Goal: Task Accomplishment & Management: Manage account settings

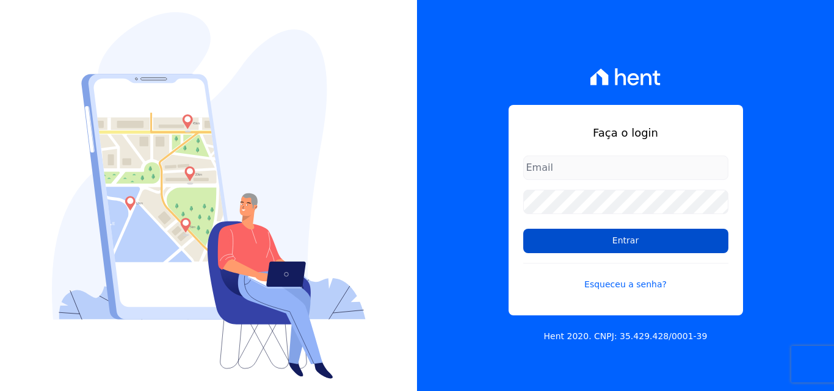
type input "atendimentooasis@celinaguimaraes.com.br"
click at [628, 240] on input "Entrar" at bounding box center [625, 241] width 205 height 24
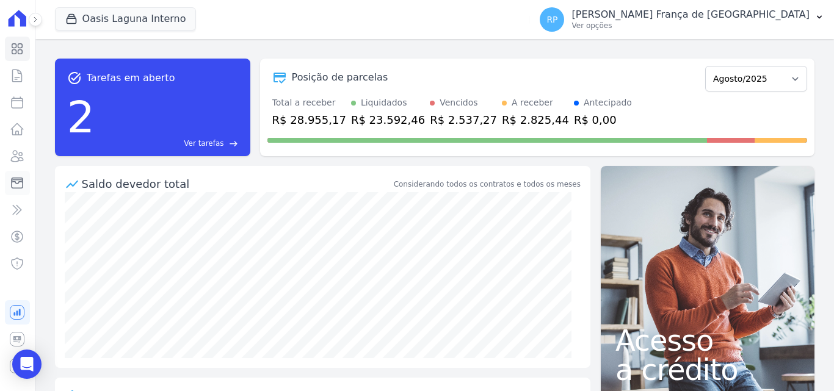
click at [18, 180] on icon at bounding box center [17, 183] width 11 height 10
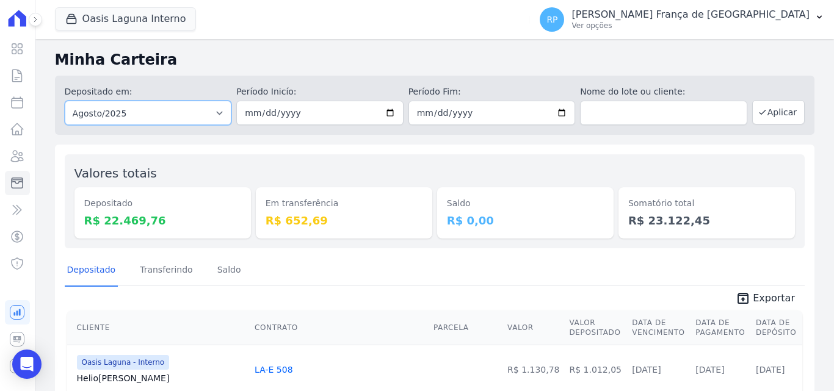
click at [104, 107] on select "Todos os meses Janeiro/2020 Fevereiro/2020 Março/2020 Abril/2020 Maio/2020 Junh…" at bounding box center [148, 113] width 167 height 24
select select "all"
click at [65, 101] on select "Todos os meses Janeiro/2020 Fevereiro/2020 Março/2020 Abril/2020 Maio/2020 Junh…" at bounding box center [148, 113] width 167 height 24
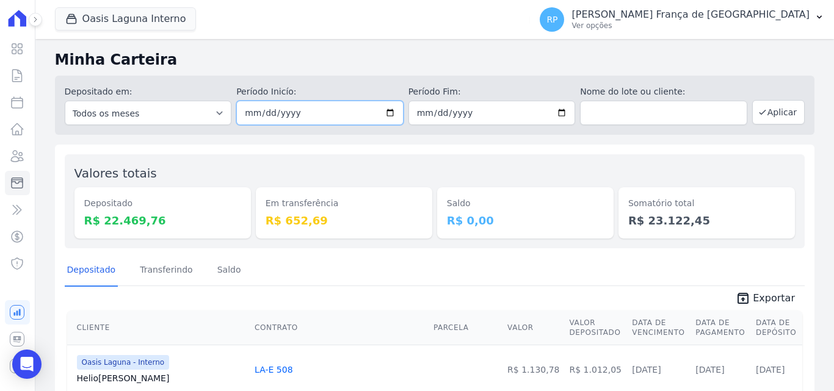
click at [386, 112] on input "date" at bounding box center [319, 113] width 167 height 24
type input "[DATE]"
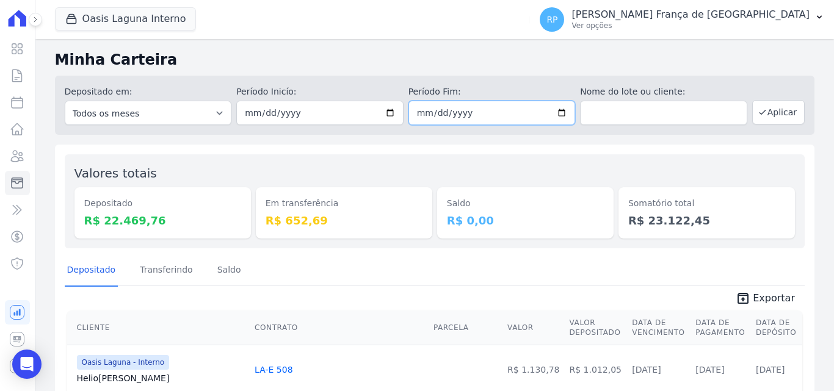
click at [555, 112] on input "date" at bounding box center [491, 113] width 167 height 24
type input "[DATE]"
click at [762, 115] on button "Aplicar" at bounding box center [778, 112] width 53 height 24
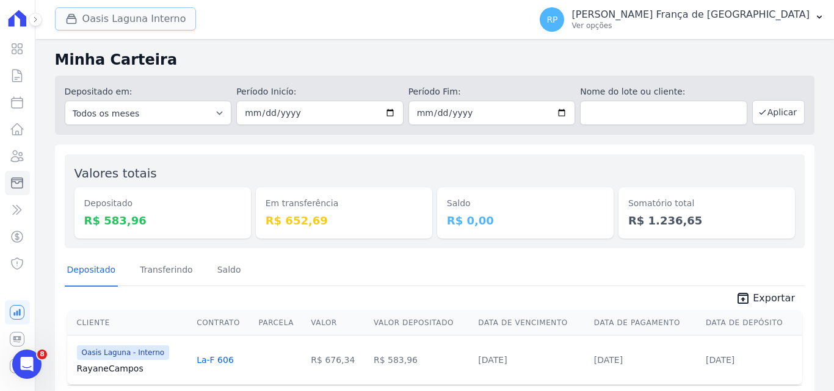
click at [124, 20] on button "Oasis Laguna Interno" at bounding box center [126, 18] width 142 height 23
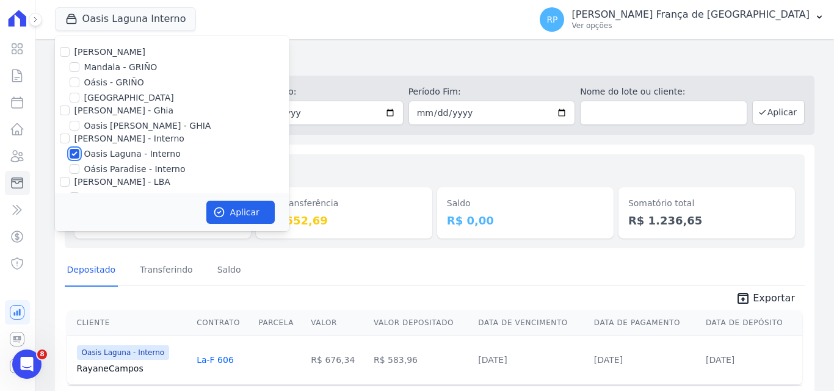
click at [73, 156] on input "Oasis Laguna - Interno" at bounding box center [75, 154] width 10 height 10
checkbox input "false"
click at [72, 84] on input "Oásis - GRIÑO" at bounding box center [75, 83] width 10 height 10
checkbox input "true"
click at [245, 212] on button "Aplicar" at bounding box center [240, 212] width 68 height 23
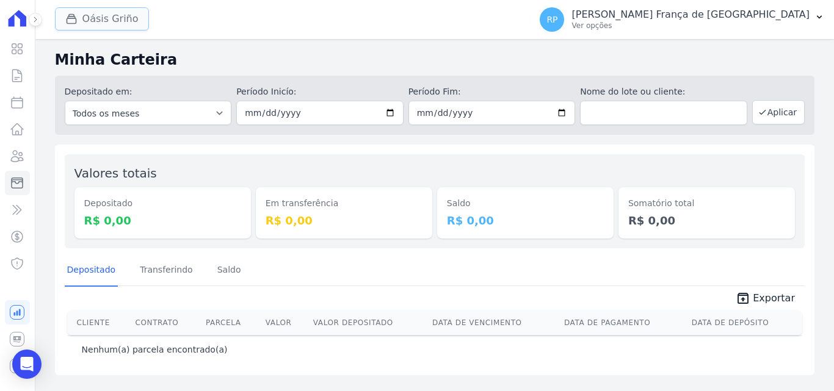
click at [90, 12] on button "Oásis Griño" at bounding box center [102, 18] width 94 height 23
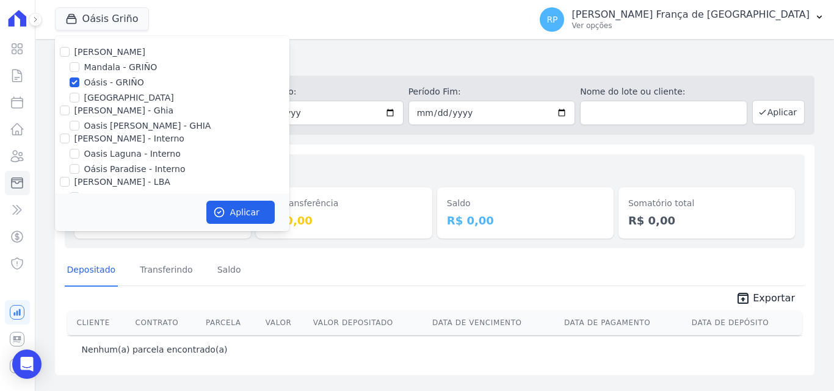
click at [82, 76] on div "Celina Guimarães - GRIÑO Mandala - GRIÑO Oásis - GRIÑO Parque - GRIÑO Celina Gu…" at bounding box center [172, 132] width 234 height 193
click at [73, 84] on input "Oásis - GRIÑO" at bounding box center [75, 83] width 10 height 10
checkbox input "false"
click at [66, 109] on input "[PERSON_NAME] - Ghia" at bounding box center [65, 111] width 10 height 10
checkbox input "true"
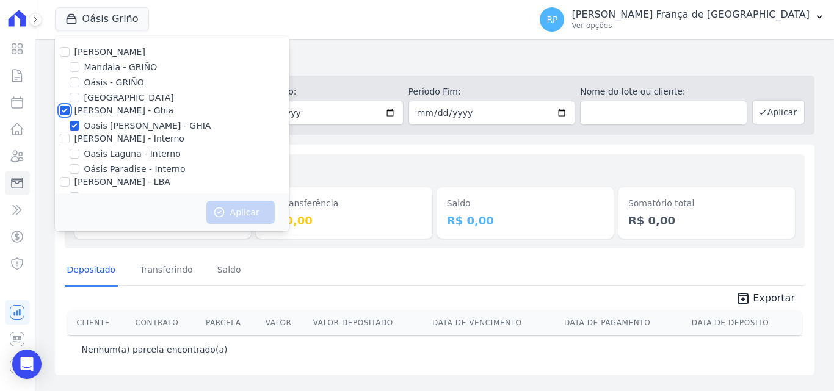
checkbox input "true"
click at [231, 209] on button "Aplicar" at bounding box center [240, 212] width 68 height 23
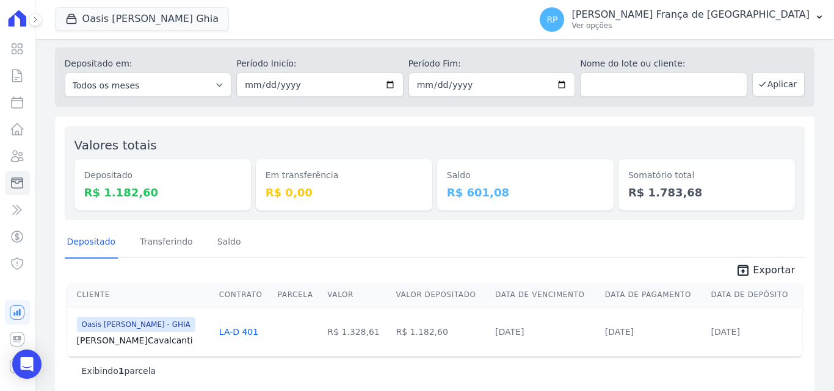
scroll to position [43, 0]
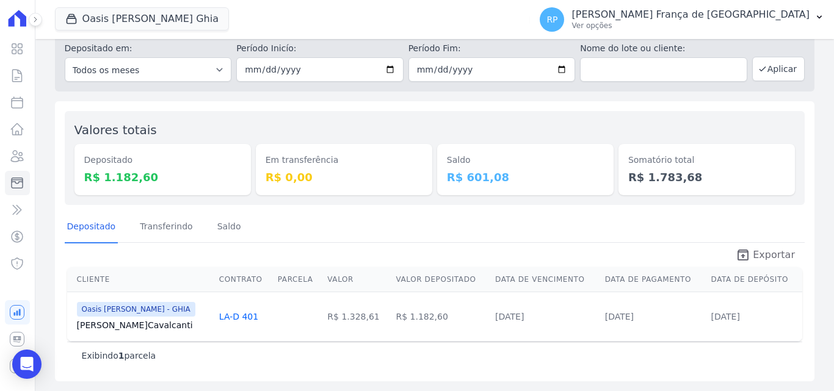
click at [744, 255] on icon "unarchive" at bounding box center [743, 255] width 15 height 15
click at [102, 17] on button "Oasis Celina Guimaraes Ghia" at bounding box center [142, 18] width 174 height 23
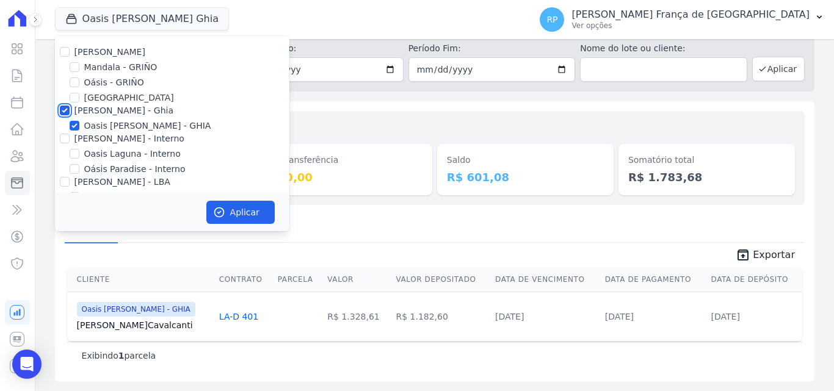
click at [64, 110] on input "[PERSON_NAME] - Ghia" at bounding box center [65, 111] width 10 height 10
checkbox input "false"
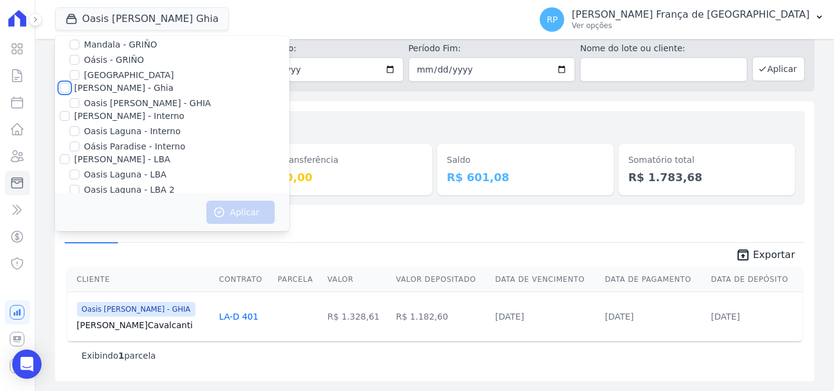
scroll to position [35, 0]
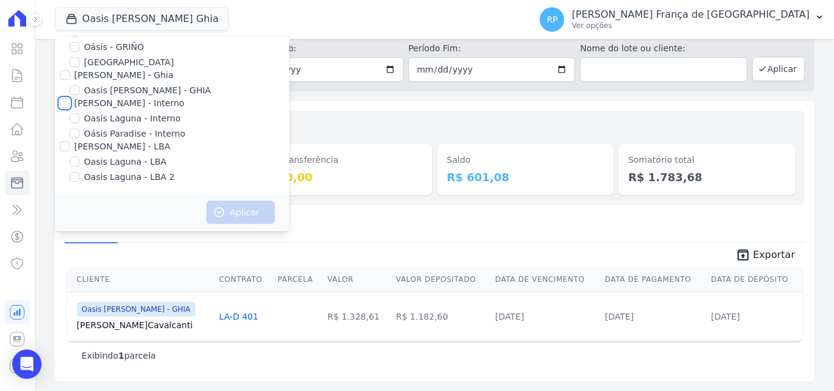
click at [68, 106] on input "[PERSON_NAME] - Interno" at bounding box center [65, 103] width 10 height 10
checkbox input "true"
click at [228, 219] on button "Aplicar" at bounding box center [240, 212] width 68 height 23
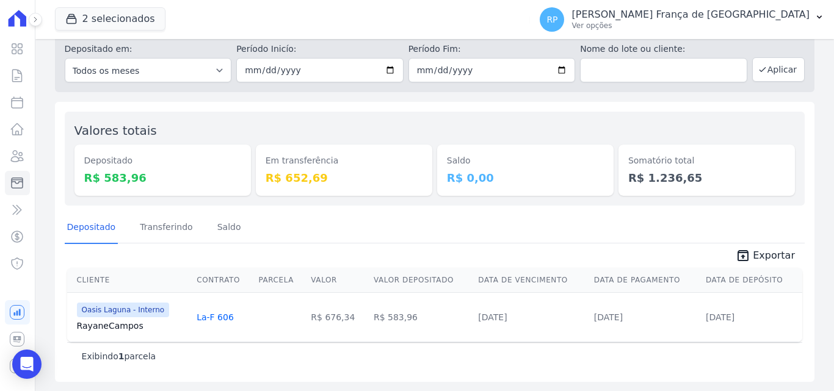
scroll to position [43, 0]
click at [742, 258] on icon "unarchive" at bounding box center [743, 255] width 15 height 15
click at [136, 13] on button "2 selecionados" at bounding box center [110, 18] width 110 height 23
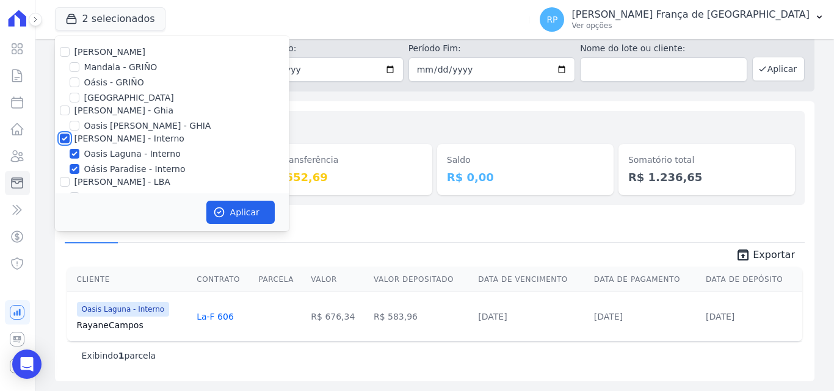
click at [63, 137] on input "[PERSON_NAME] - Interno" at bounding box center [65, 139] width 10 height 10
checkbox input "false"
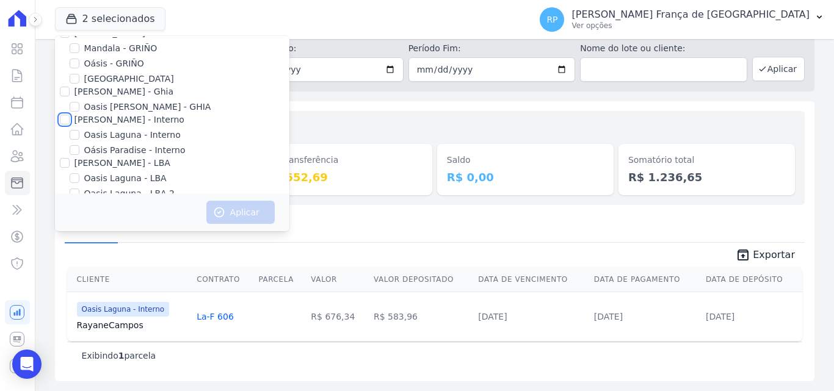
scroll to position [35, 0]
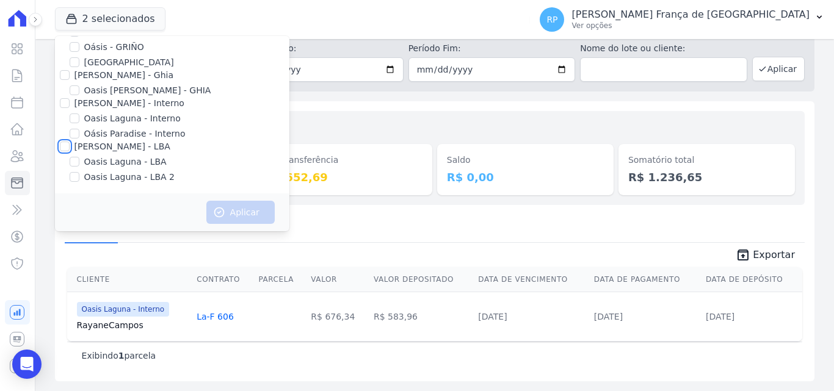
click at [64, 148] on input "[PERSON_NAME] - LBA" at bounding box center [65, 147] width 10 height 10
checkbox input "true"
click at [223, 214] on icon "button" at bounding box center [218, 212] width 9 height 9
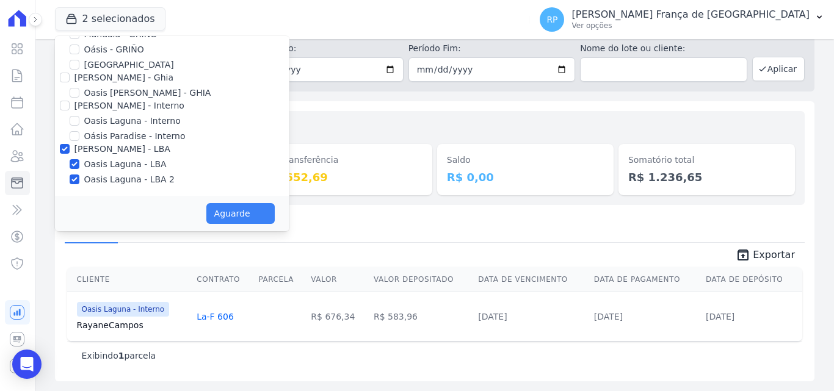
scroll to position [33, 0]
